Goal: Task Accomplishment & Management: Use online tool/utility

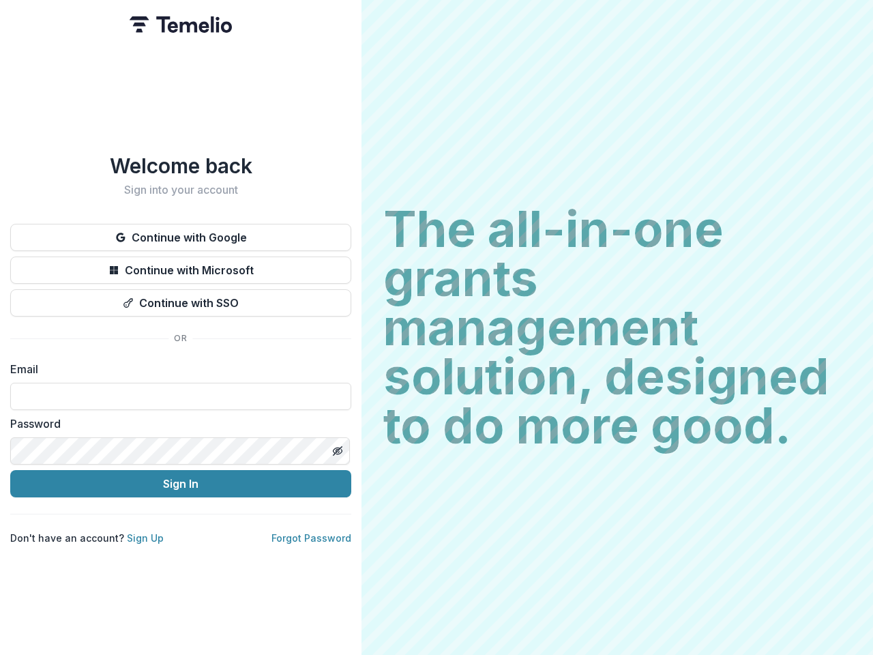
click at [437, 328] on h2 "The all-in-one grants management solution, designed to do more good." at bounding box center [617, 328] width 468 height 246
click at [181, 232] on button "Continue with Google" at bounding box center [180, 237] width 341 height 27
click at [181, 265] on button "Continue with Microsoft" at bounding box center [180, 270] width 341 height 27
click at [181, 297] on button "Continue with SSO" at bounding box center [180, 302] width 341 height 27
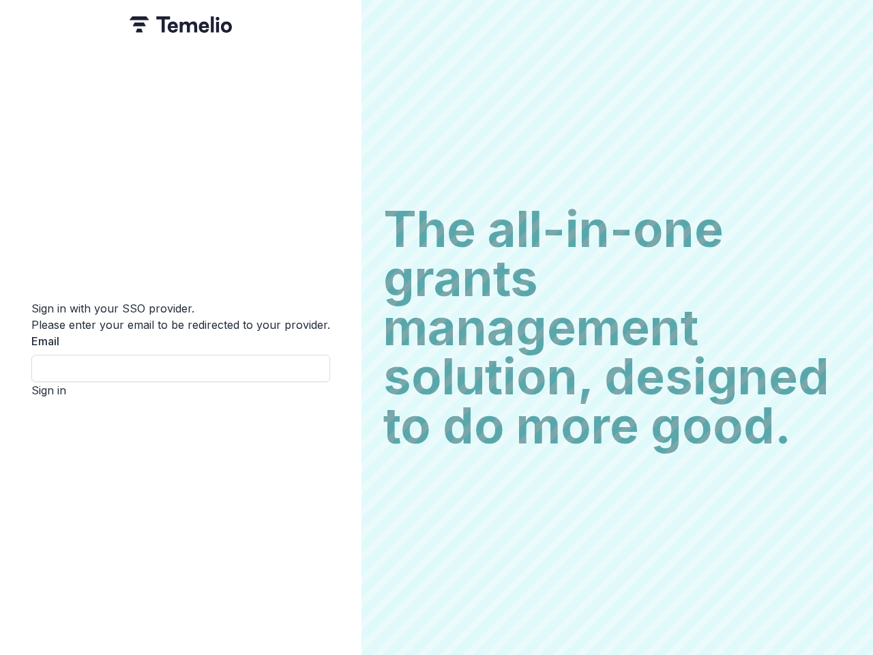
click at [337, 446] on div "Sign in with your SSO provider. Please enter your email to be redirected to you…" at bounding box center [181, 327] width 362 height 655
